Goal: Find specific page/section: Find specific page/section

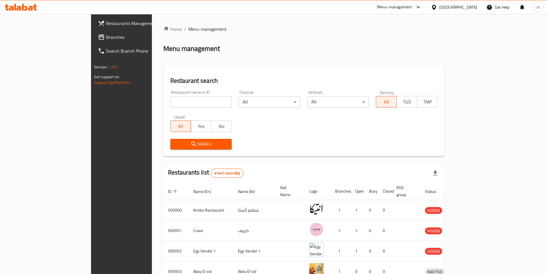
click at [474, 7] on div "[GEOGRAPHIC_DATA]" at bounding box center [458, 7] width 38 height 6
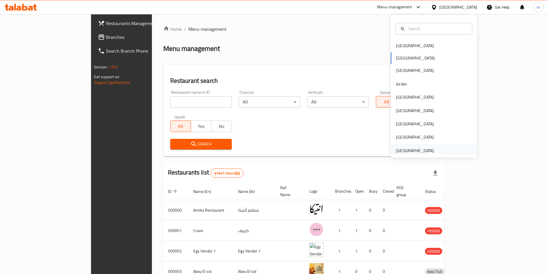
click at [398, 153] on div "[GEOGRAPHIC_DATA]" at bounding box center [415, 150] width 38 height 6
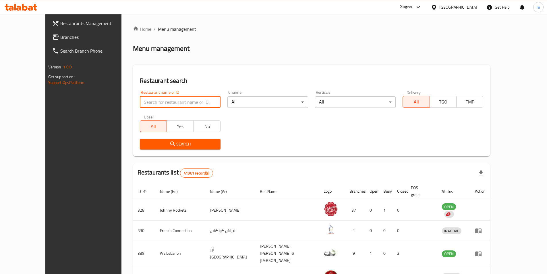
click at [148, 106] on input "search" at bounding box center [180, 101] width 81 height 11
click at [149, 102] on input "search" at bounding box center [180, 101] width 81 height 11
paste input "780289"
type input "780289"
click button "Search" at bounding box center [180, 144] width 81 height 11
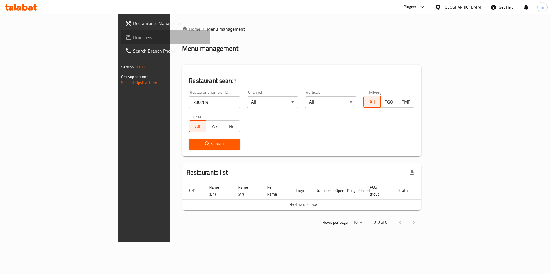
click at [133, 38] on span "Branches" at bounding box center [169, 37] width 73 height 7
